Goal: Transaction & Acquisition: Purchase product/service

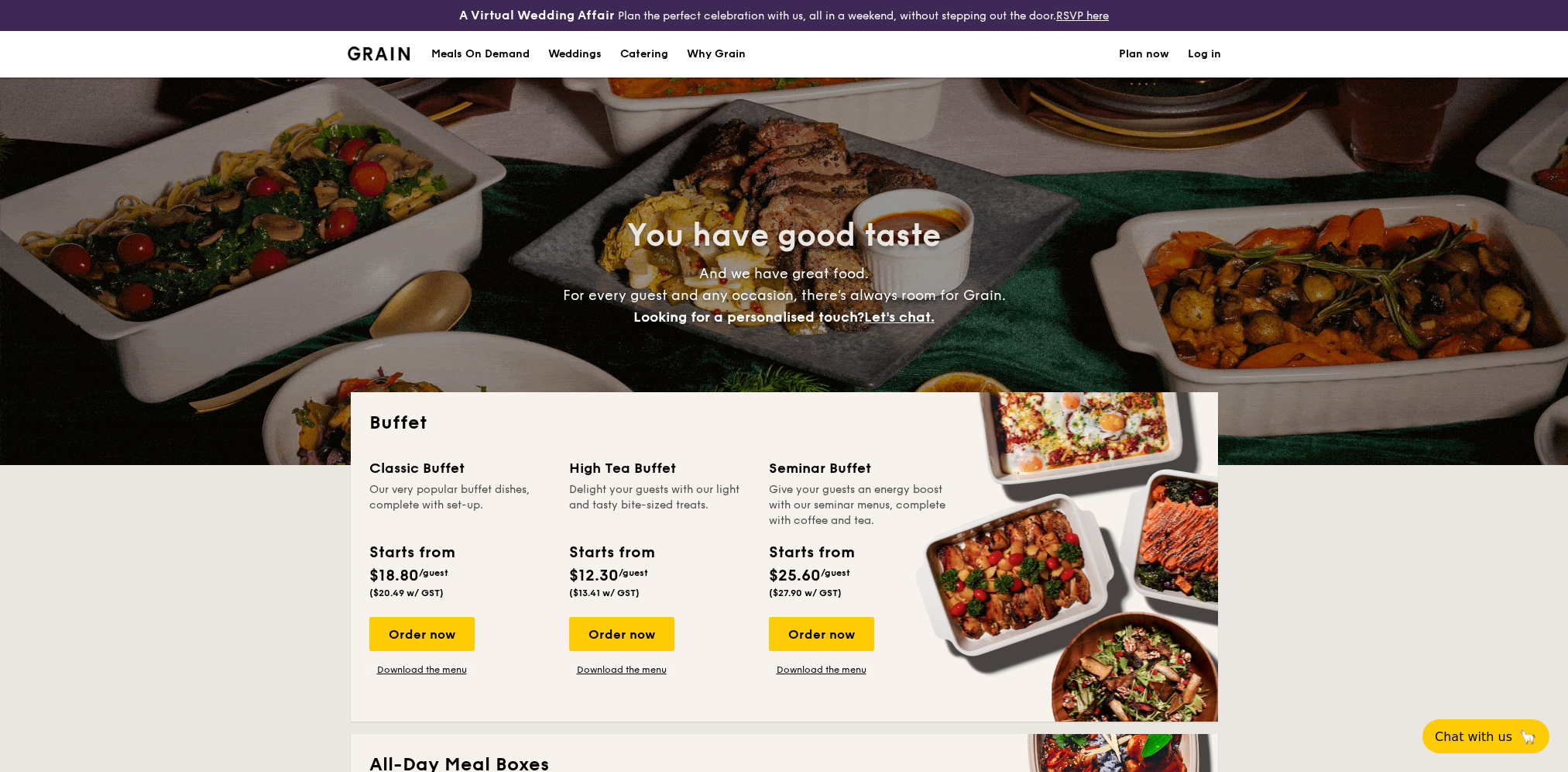
select select
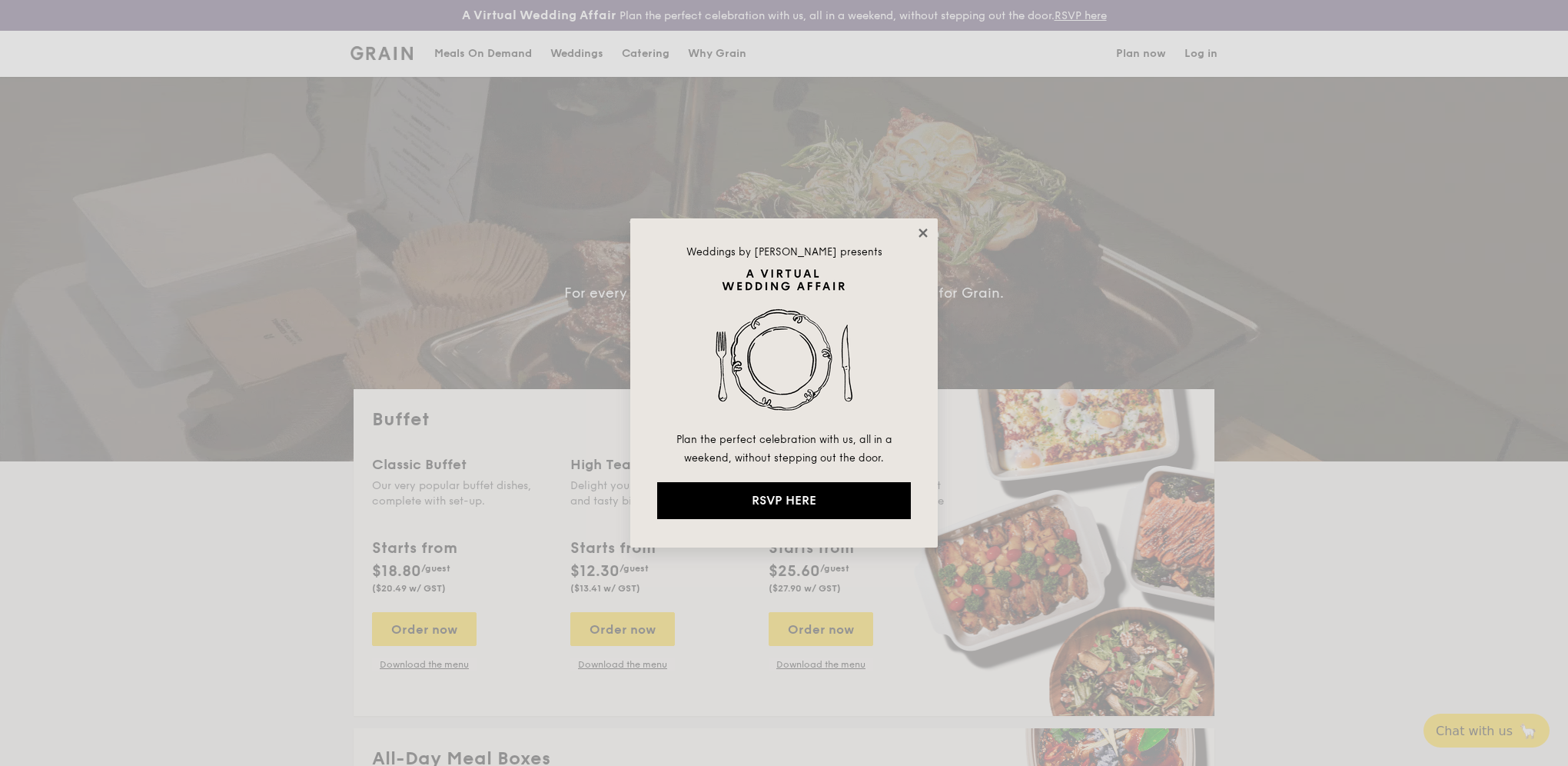
click at [927, 229] on icon at bounding box center [922, 233] width 8 height 8
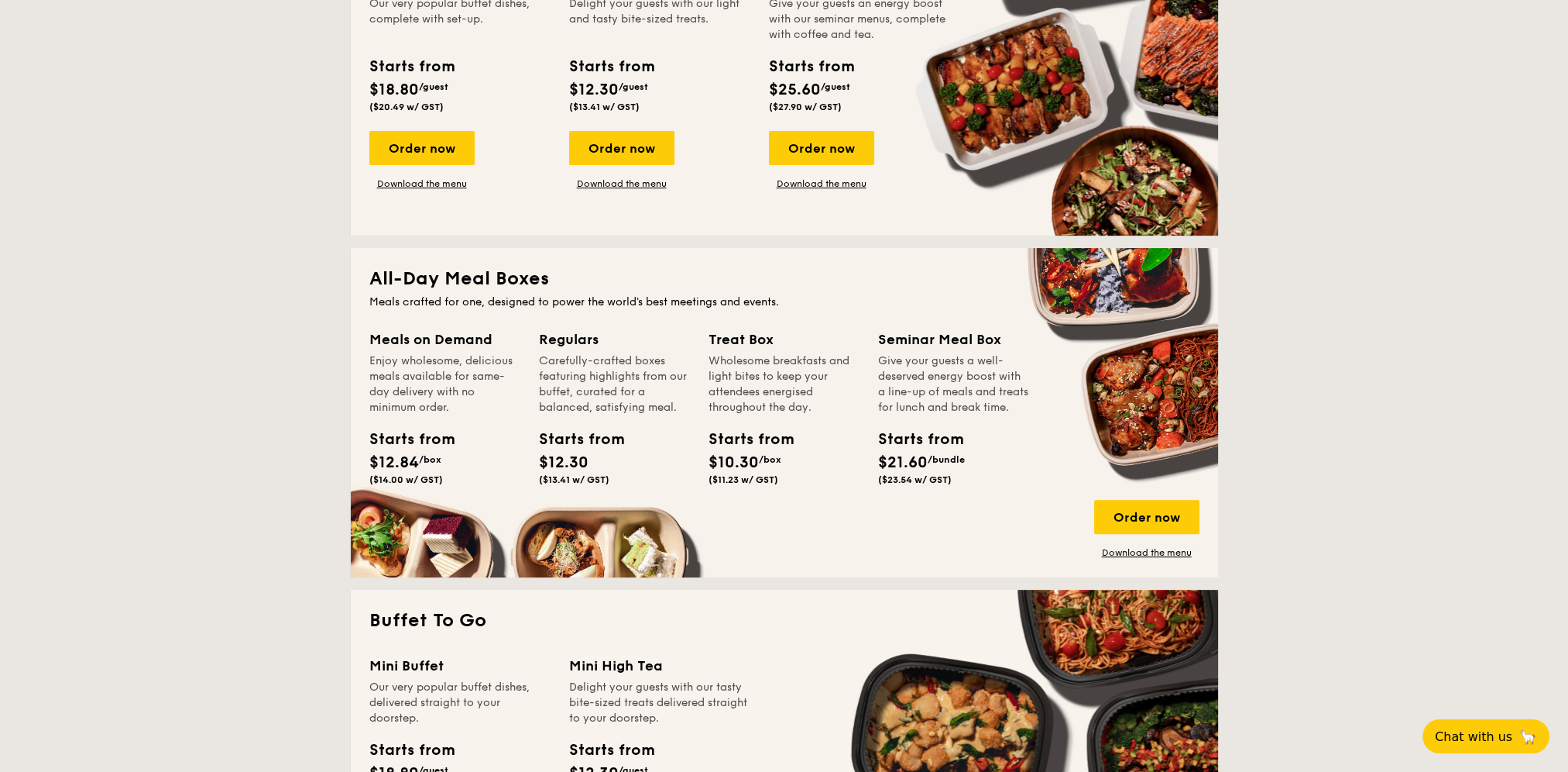
scroll to position [465, 0]
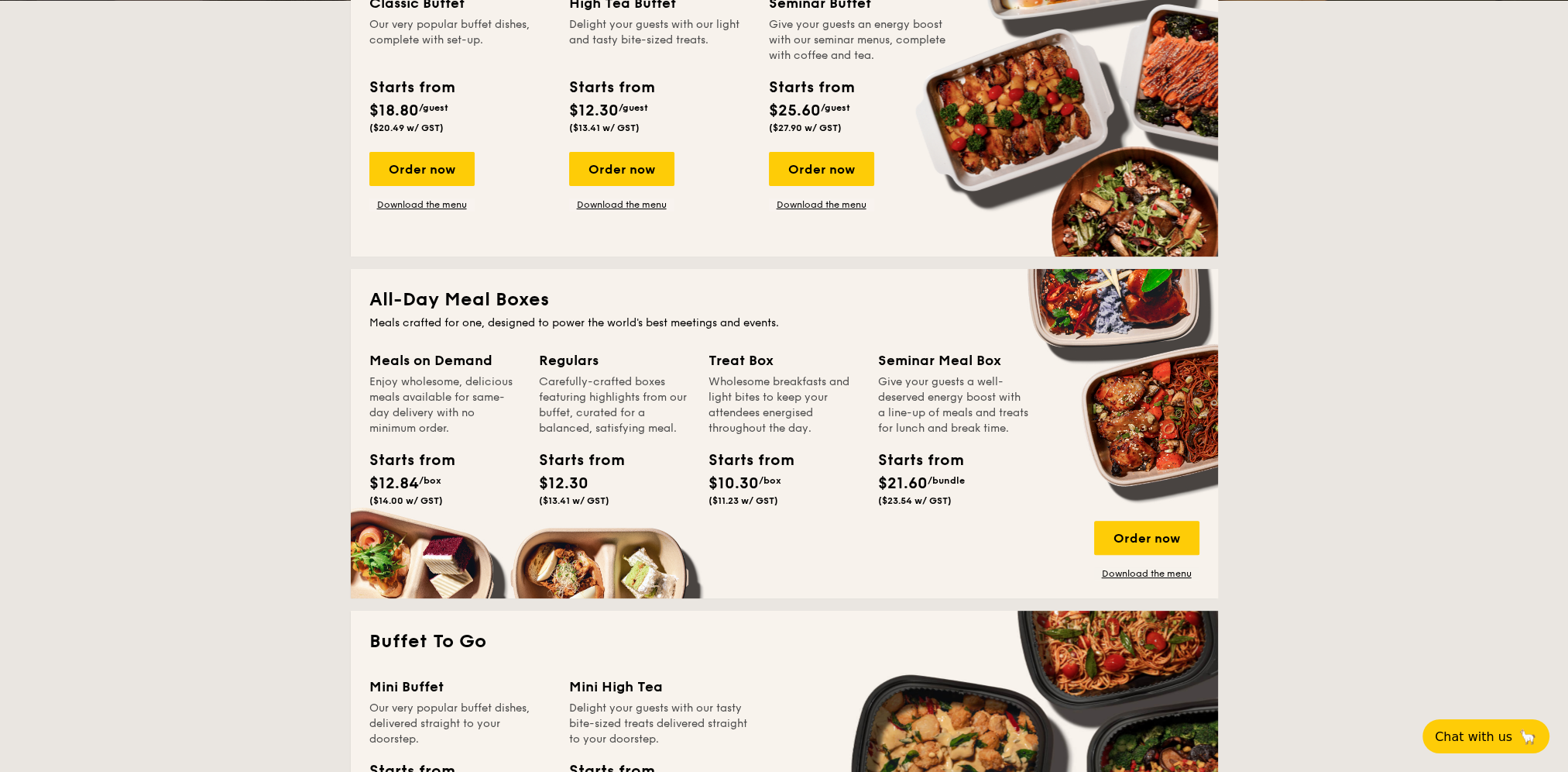
click at [441, 294] on h2 "All-Day Meal Boxes" at bounding box center [785, 300] width 831 height 25
click at [1142, 573] on link "Download the menu" at bounding box center [1146, 573] width 105 height 12
click at [429, 357] on div "Meals on Demand" at bounding box center [445, 361] width 151 height 22
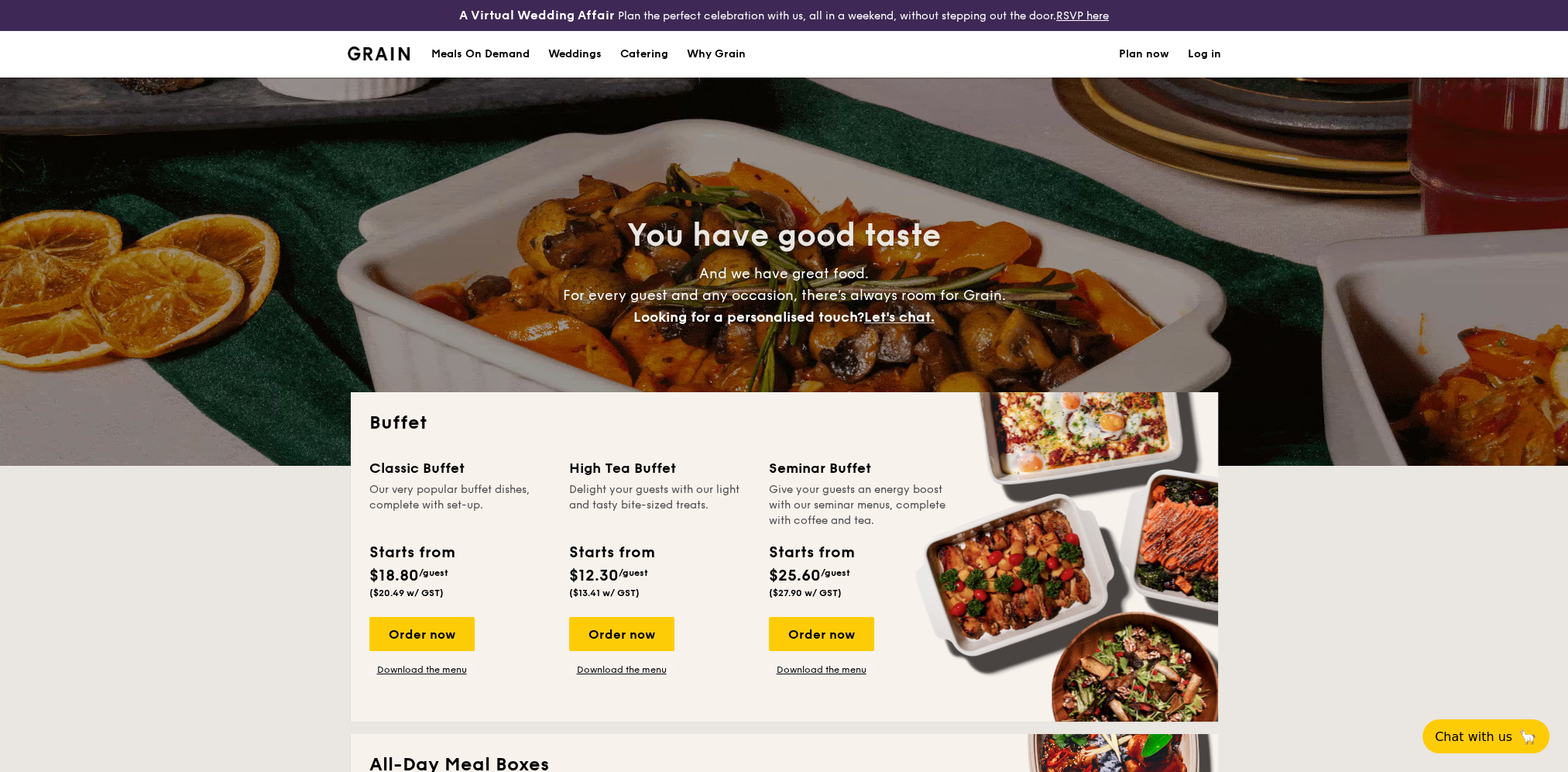
click at [475, 52] on div "Meals On Demand" at bounding box center [480, 54] width 98 height 47
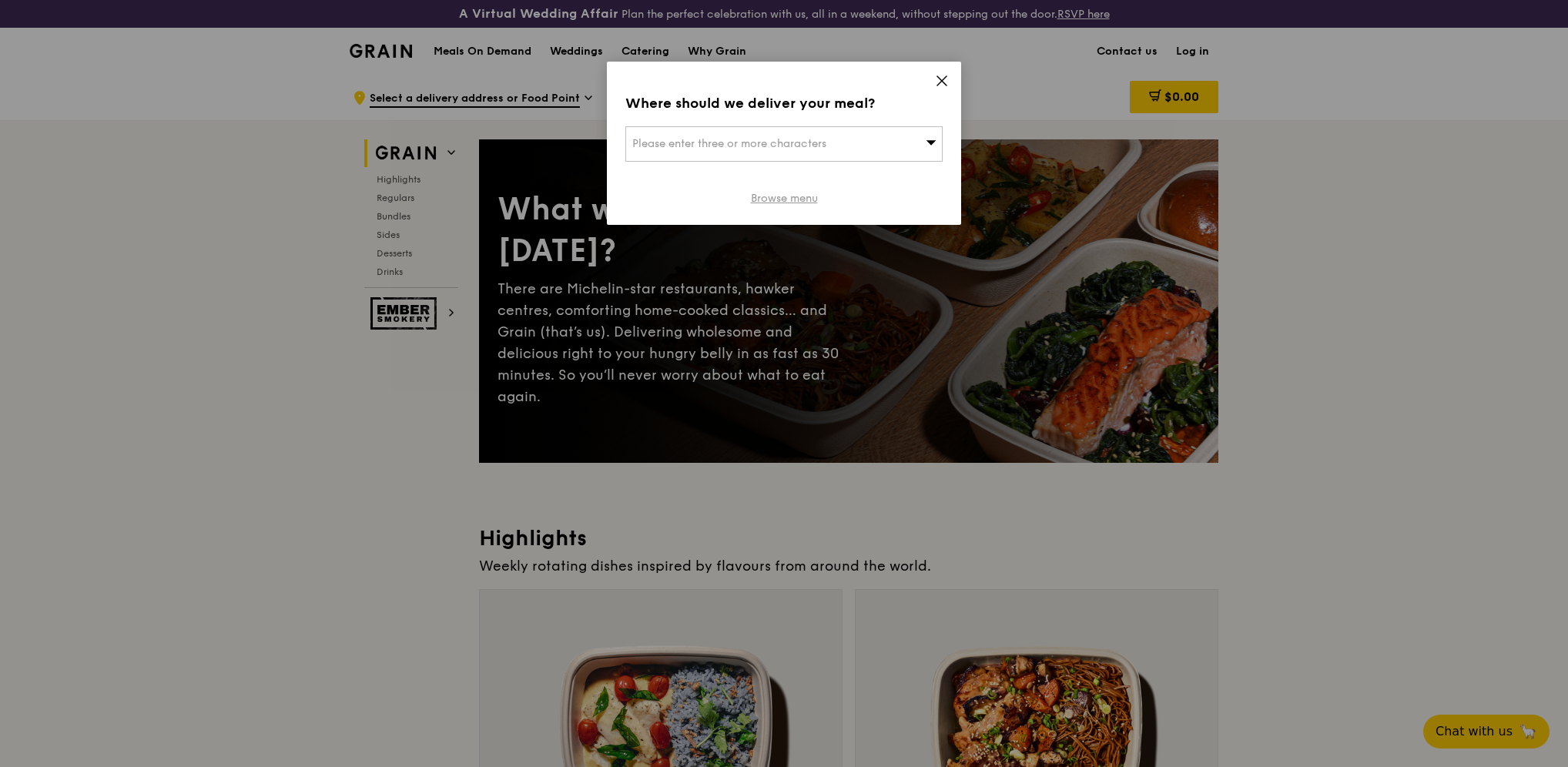
click at [782, 198] on link "Browse menu" at bounding box center [784, 198] width 67 height 16
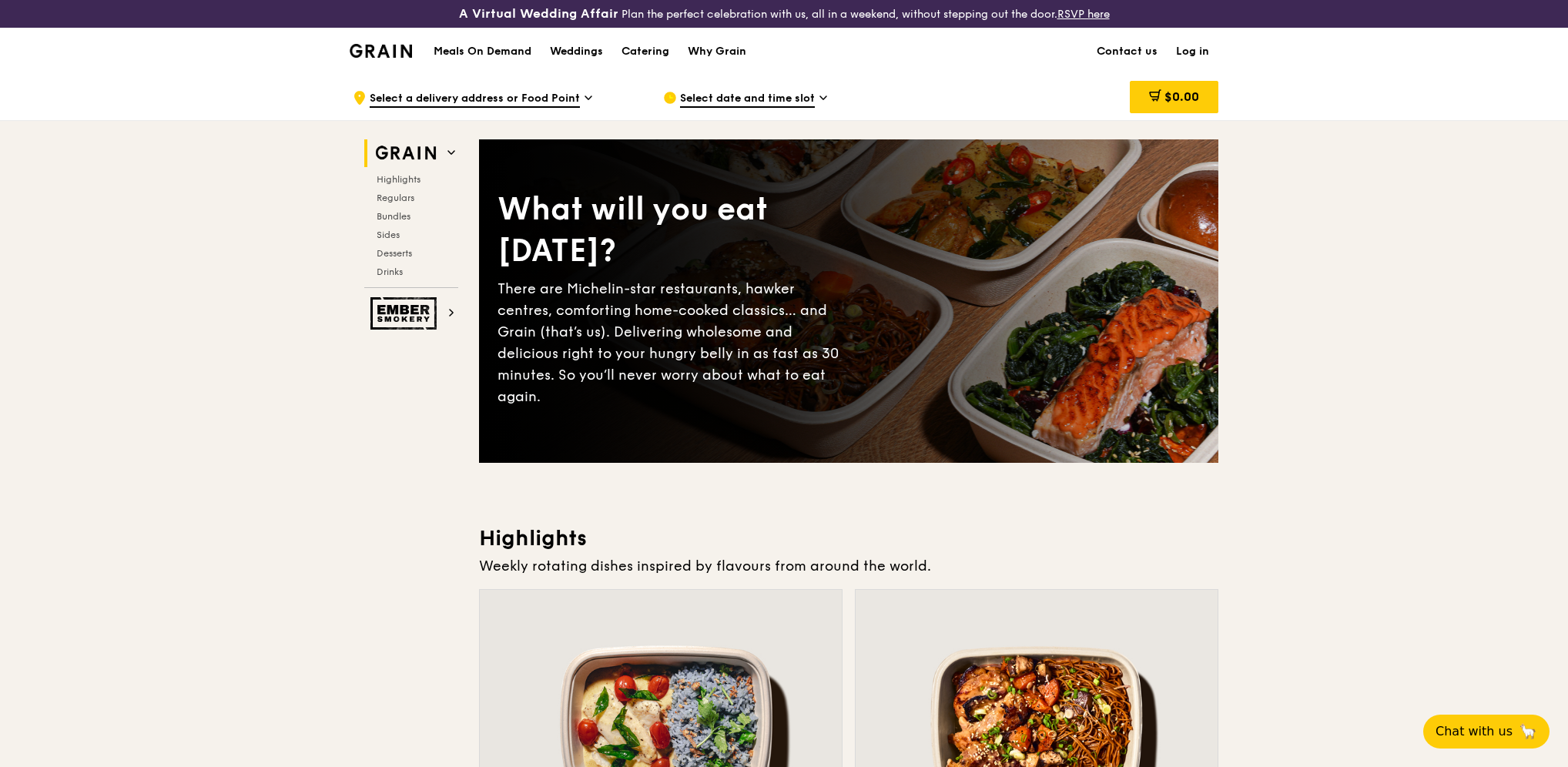
click at [497, 97] on span "Select a delivery address or Food Point" at bounding box center [475, 99] width 211 height 17
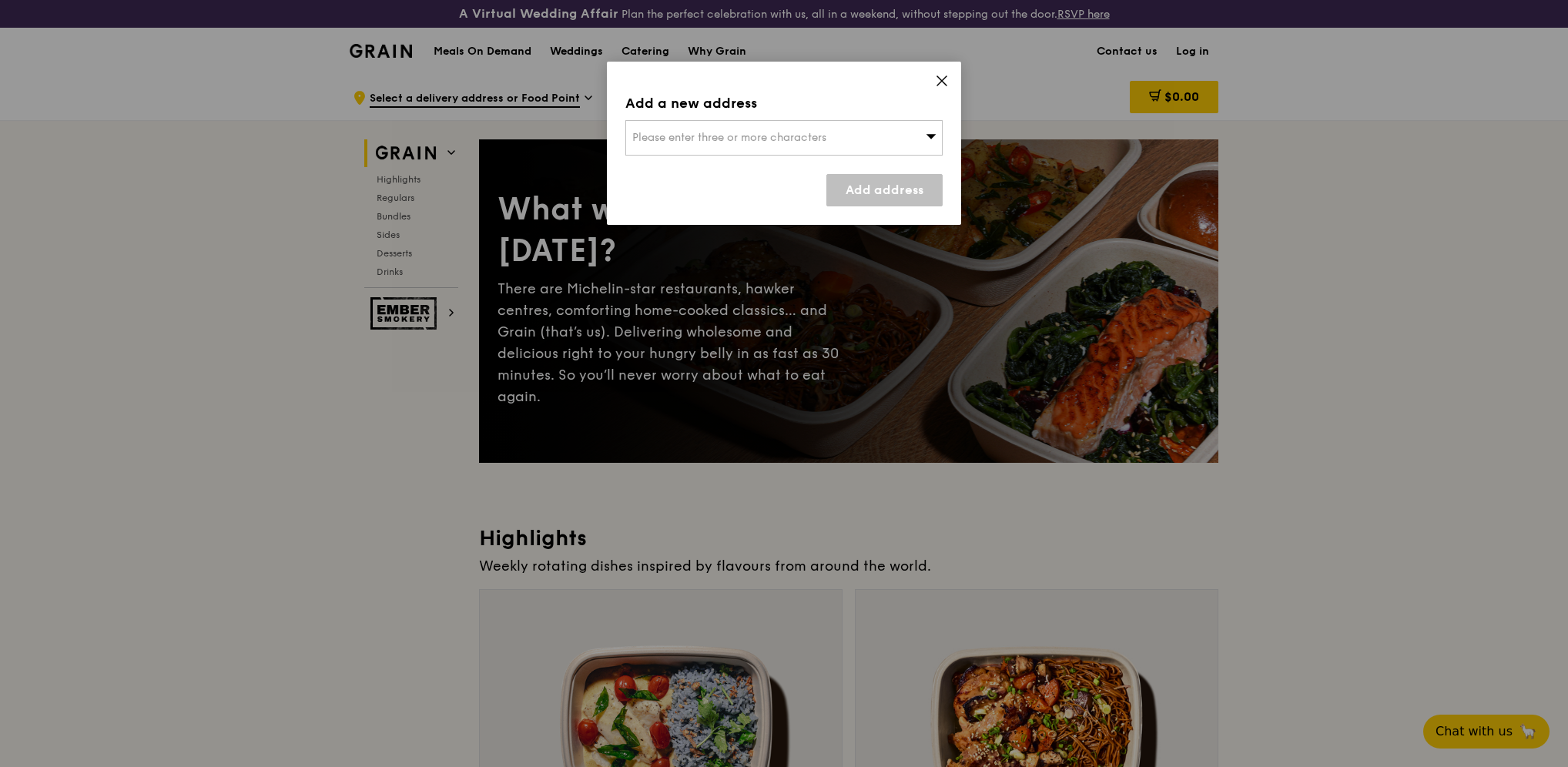
click at [649, 135] on span "Please enter three or more characters" at bounding box center [729, 138] width 194 height 13
click at [777, 135] on input "search" at bounding box center [784, 137] width 316 height 34
paste input "638414"
type input "638414"
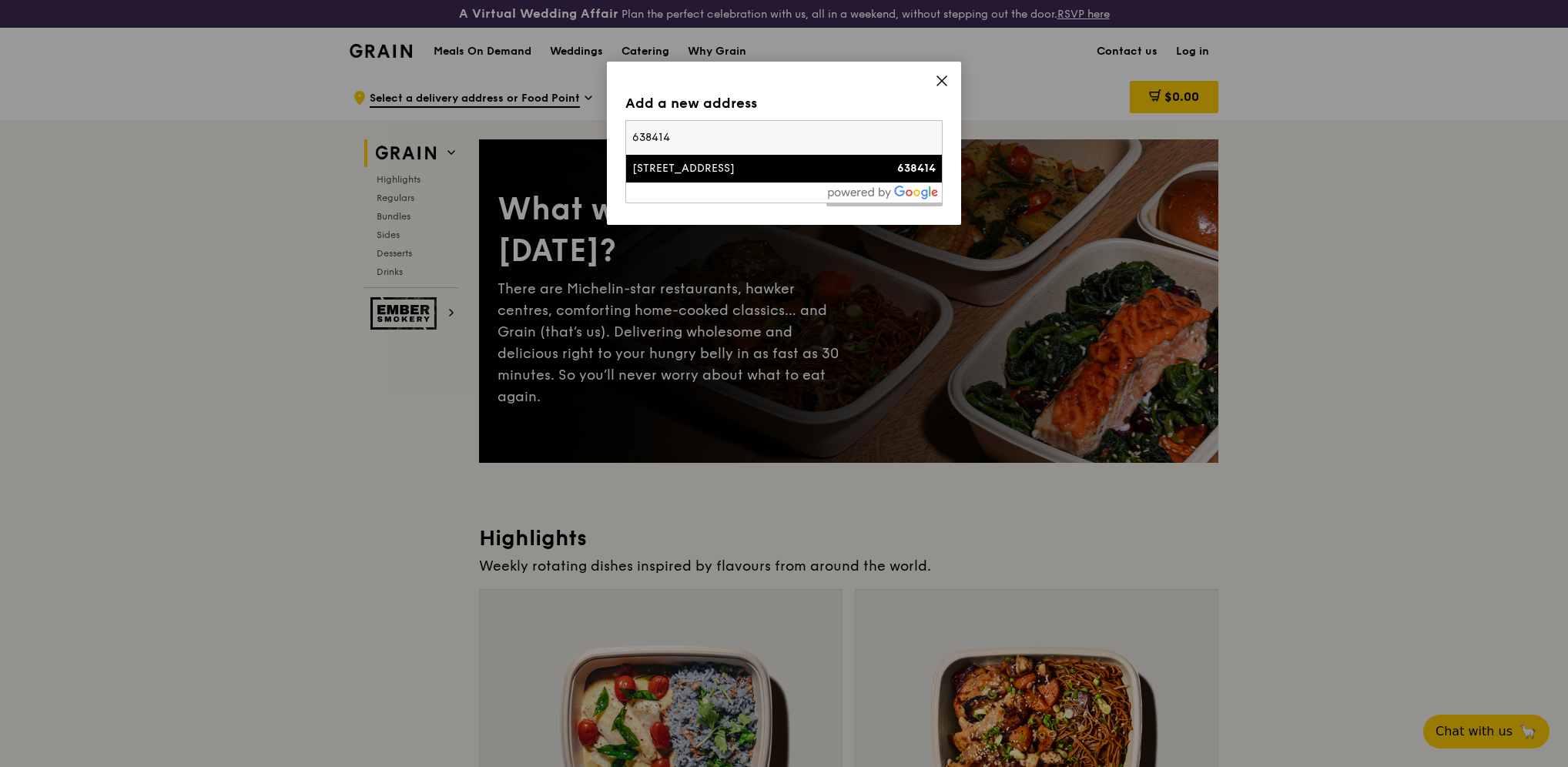
click at [747, 174] on div "[STREET_ADDRESS]" at bounding box center [747, 168] width 228 height 16
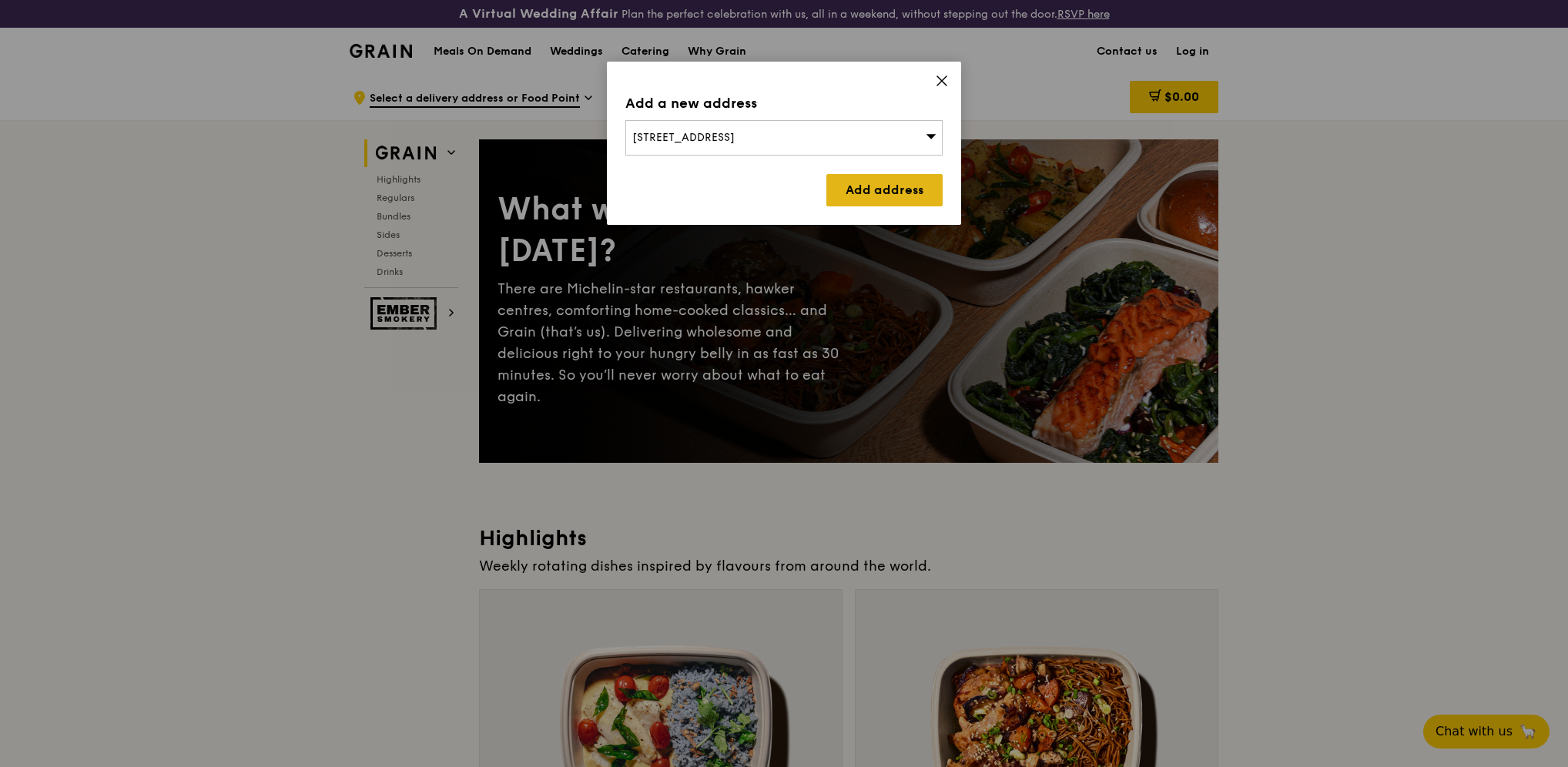
click at [854, 187] on link "Add address" at bounding box center [884, 190] width 116 height 32
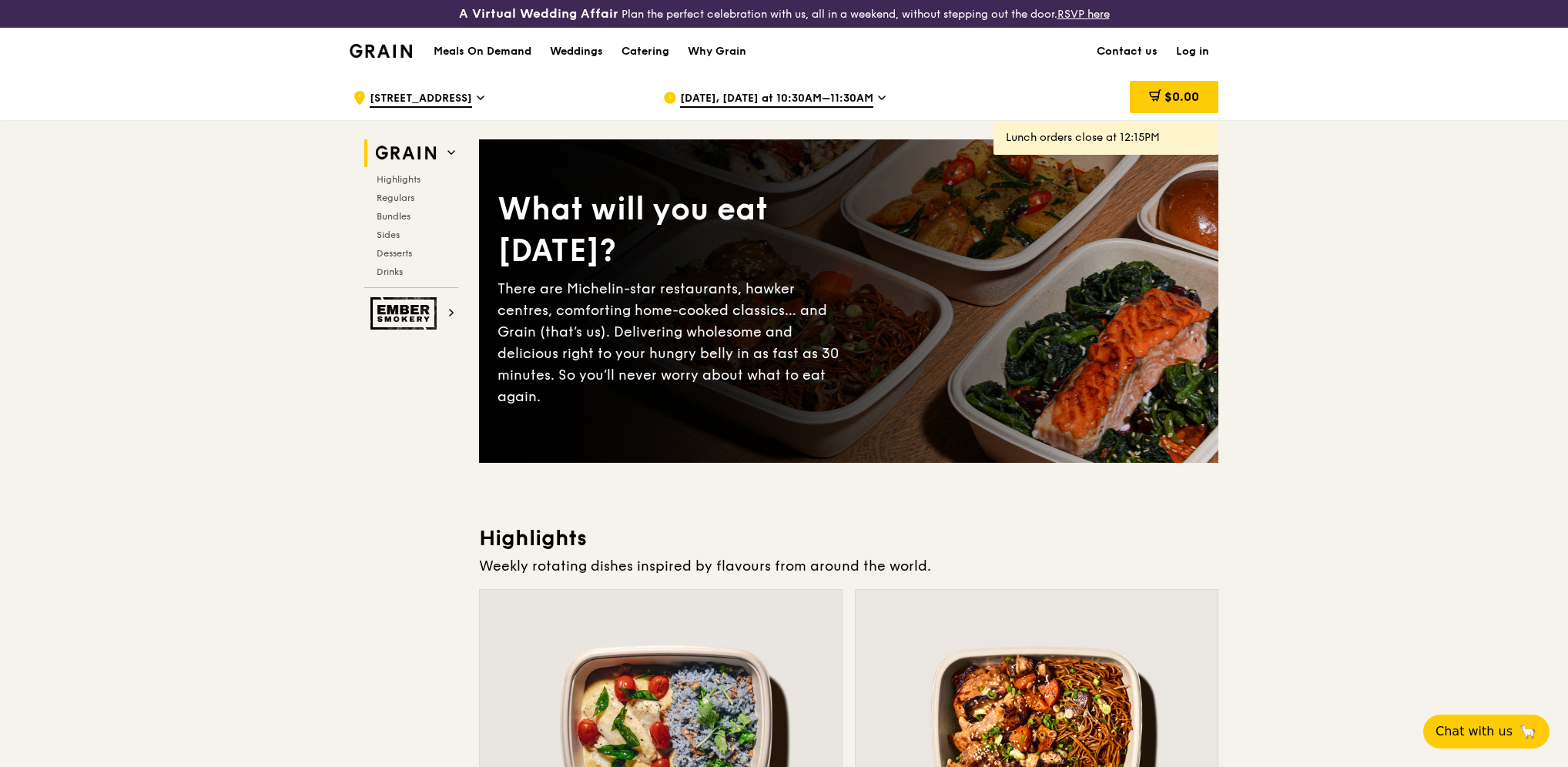
click at [746, 94] on span "[DATE], [DATE] at 10:30AM–11:30AM" at bounding box center [777, 99] width 193 height 17
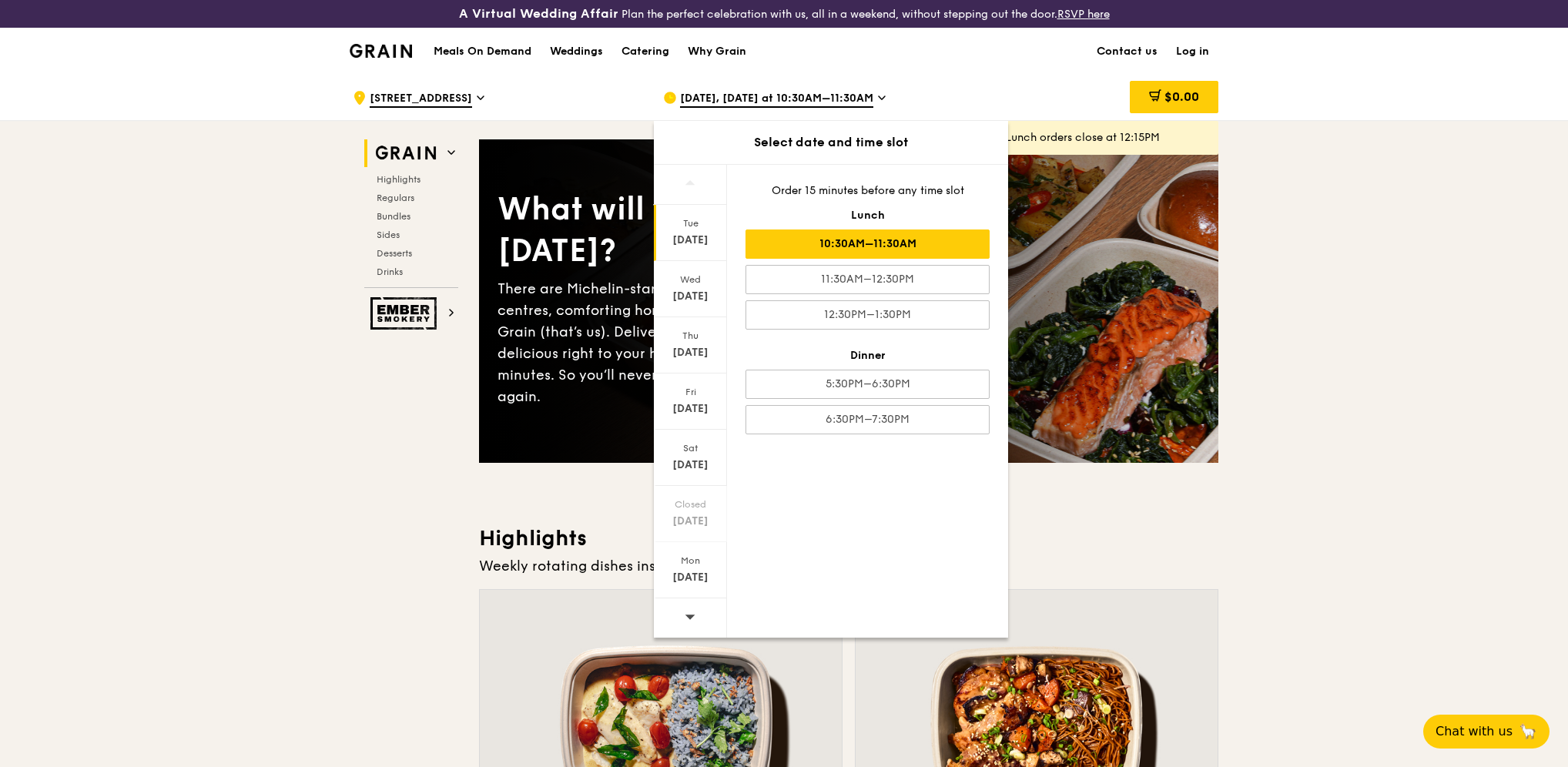
click at [693, 616] on icon at bounding box center [690, 616] width 11 height 12
click at [690, 619] on icon at bounding box center [690, 616] width 11 height 12
drag, startPoint x: 690, startPoint y: 619, endPoint x: 683, endPoint y: 576, distance: 43.6
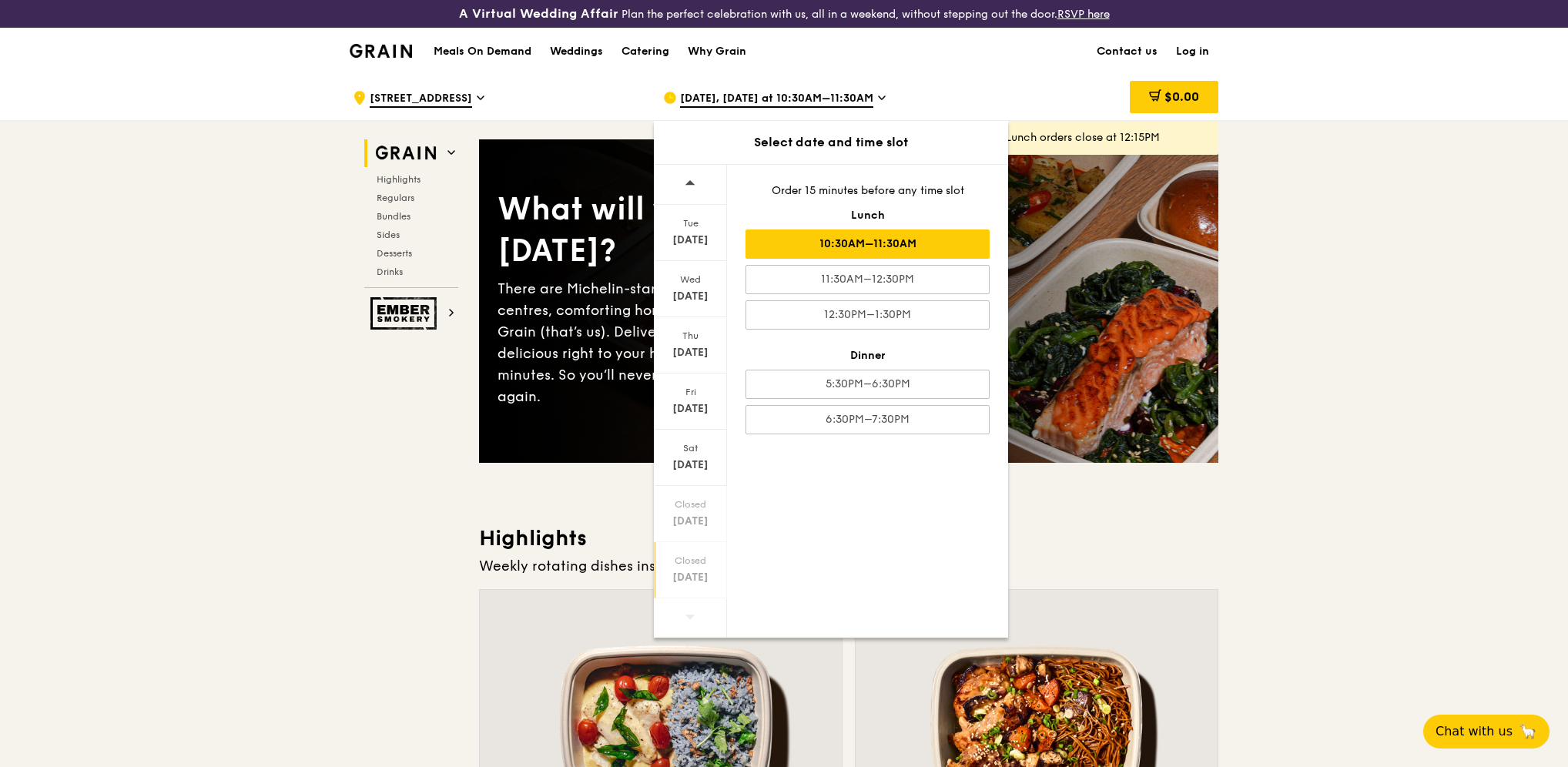
click at [683, 576] on div "[DATE]" at bounding box center [690, 577] width 69 height 16
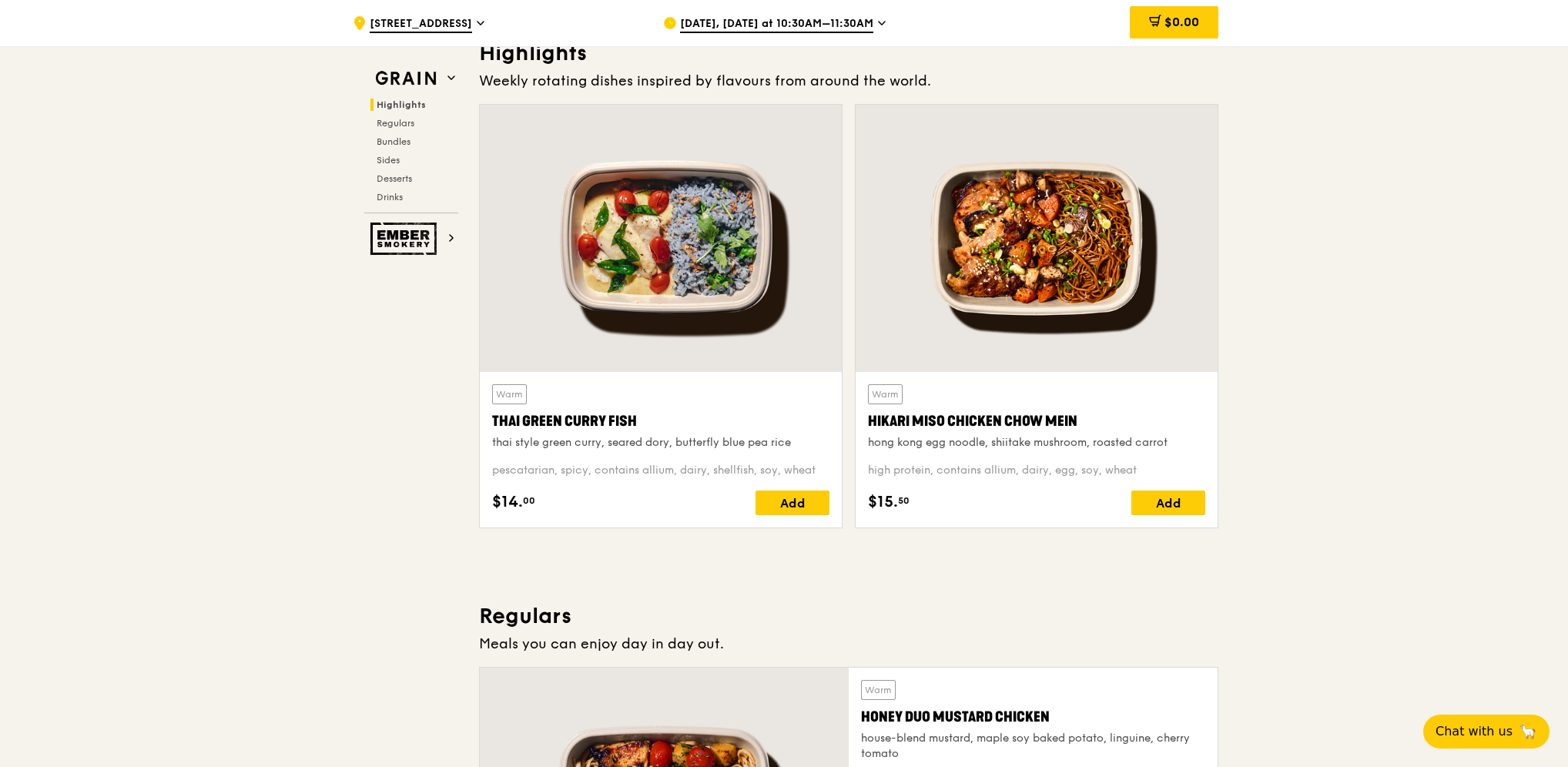
scroll to position [231, 0]
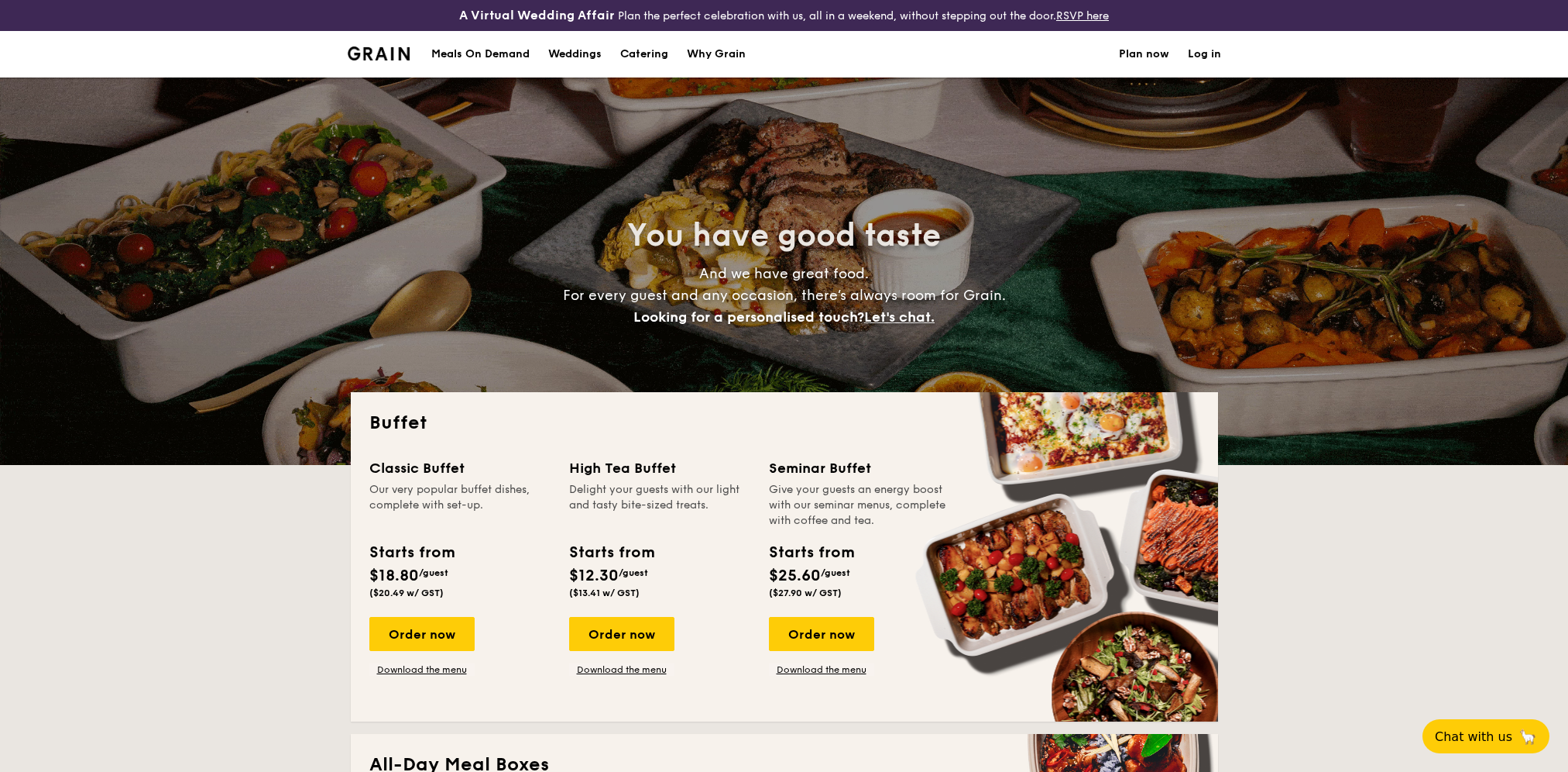
select select
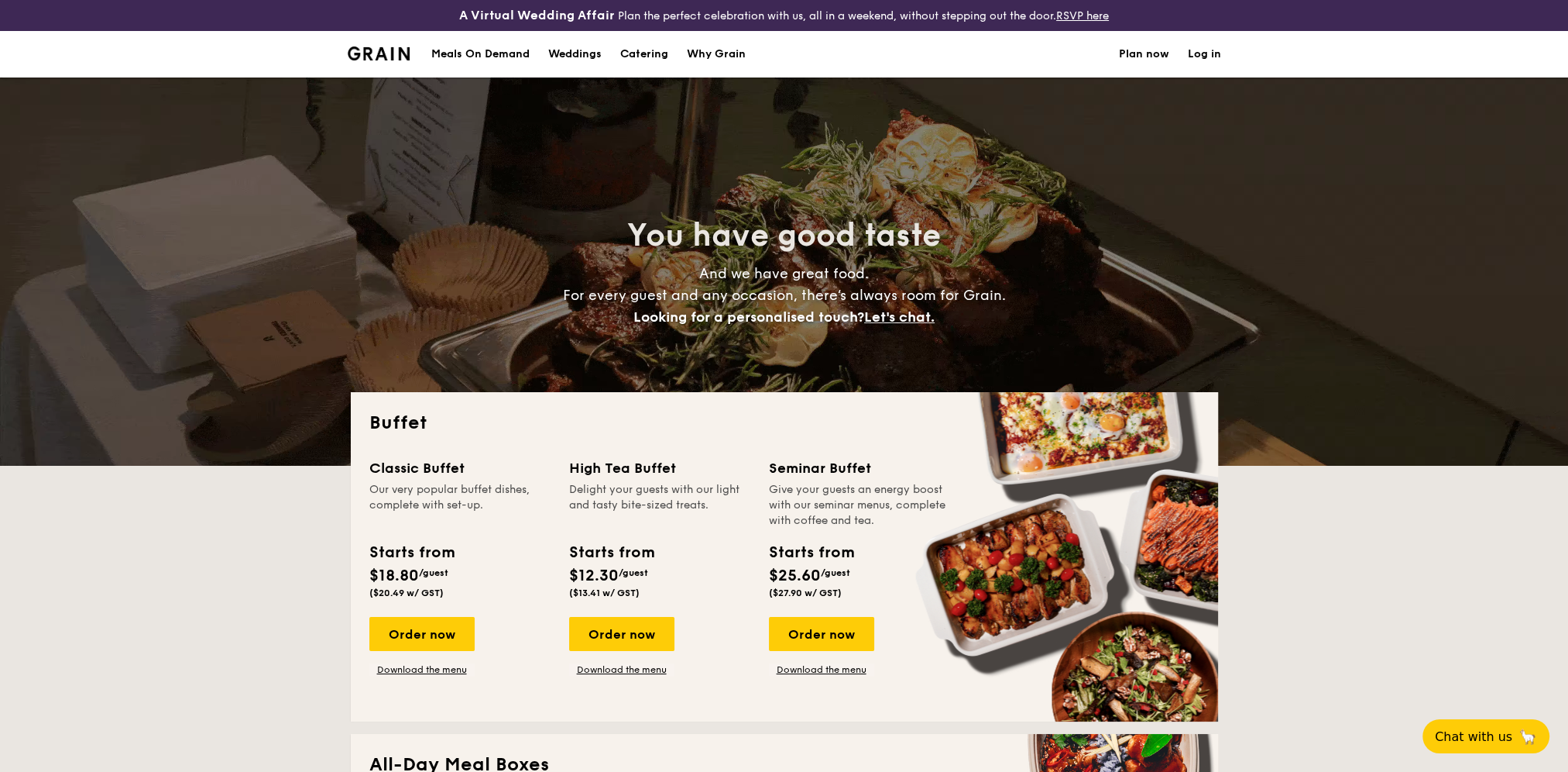
click at [461, 56] on div "Meals On Demand" at bounding box center [480, 54] width 98 height 47
